Goal: Submit feedback/report problem: Provide input to the site owners about the experience or issues

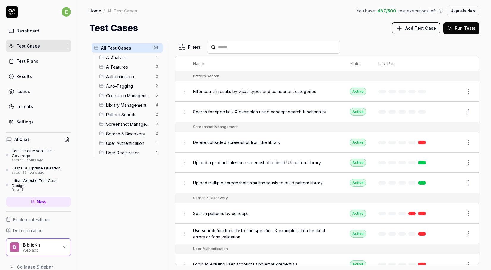
scroll to position [390, 0]
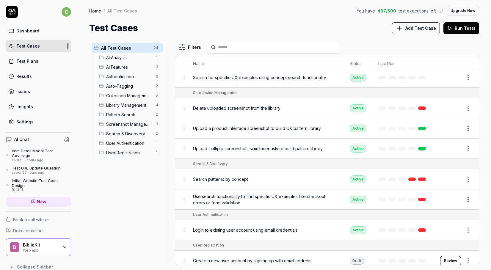
click at [245, 176] on span "Search patterns by concept" at bounding box center [220, 179] width 55 height 6
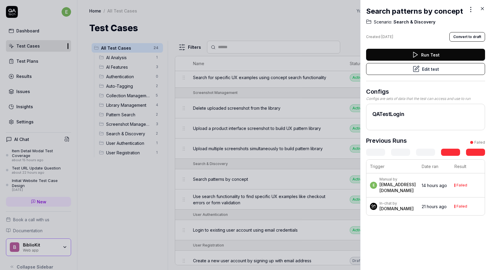
click at [470, 186] on td "Failed" at bounding box center [468, 185] width 34 height 24
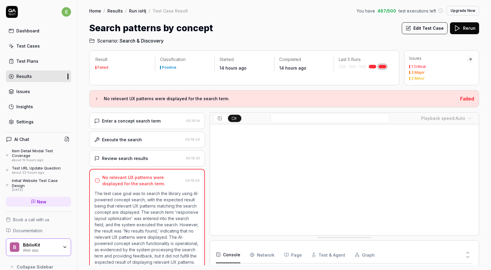
scroll to position [689, 0]
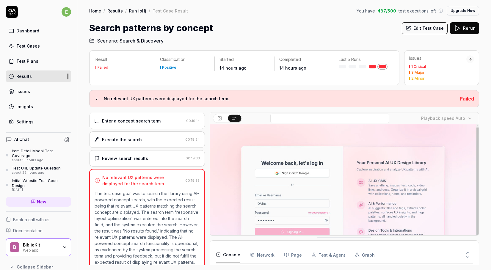
click at [140, 155] on div "Review search results" at bounding box center [125, 158] width 46 height 6
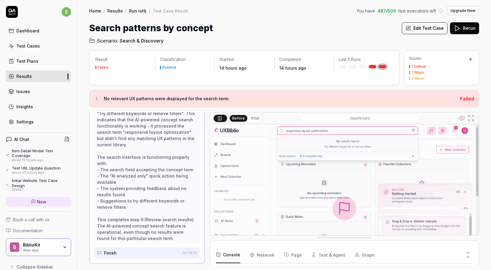
scroll to position [233, 0]
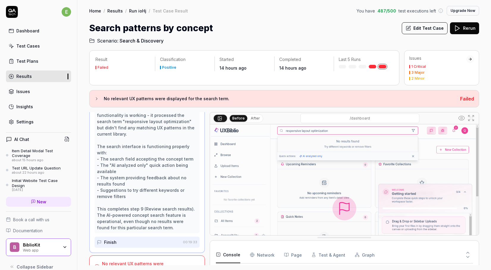
click at [146, 261] on div "No relevant UX patterns were displayed for the search term." at bounding box center [142, 267] width 81 height 12
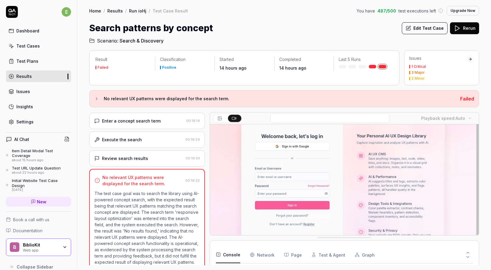
scroll to position [37, 0]
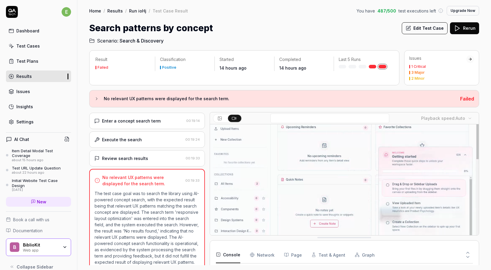
click at [365, 254] on button "Graph" at bounding box center [365, 255] width 20 height 17
drag, startPoint x: 143, startPoint y: 178, endPoint x: 102, endPoint y: 169, distance: 41.3
click at [102, 174] on div "No relevant UX patterns were displayed for the search term." at bounding box center [142, 180] width 81 height 12
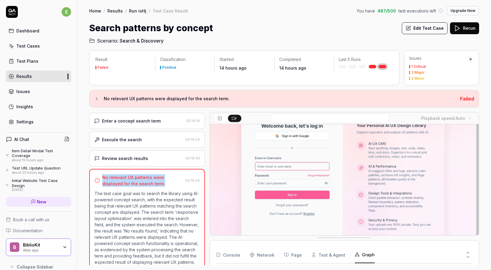
copy div "No relevant UX patterns were displayed for the search term."
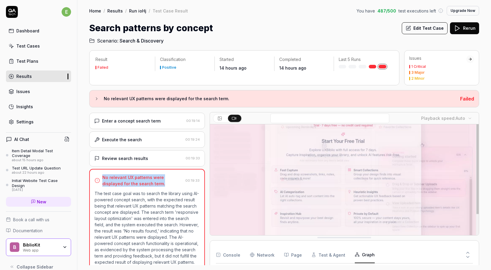
click at [145, 176] on div "No relevant UX patterns were displayed for the search term." at bounding box center [142, 180] width 81 height 12
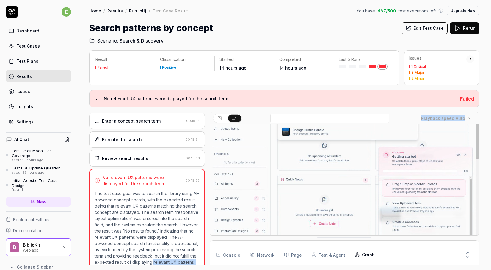
drag, startPoint x: 153, startPoint y: 256, endPoint x: 210, endPoint y: 256, distance: 57.1
click at [210, 256] on div "Open browser 00:18:17 UXBiblio [URL][DOMAIN_NAME] Click the 'Sign In' button 00…" at bounding box center [284, 188] width 390 height 153
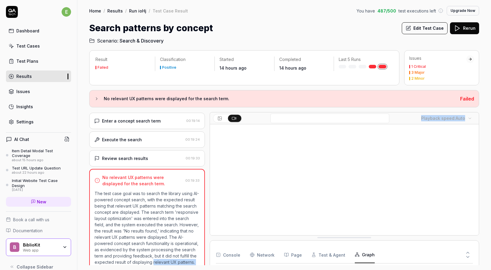
copy div "relevant UX patterns. Playback speed: Auto"
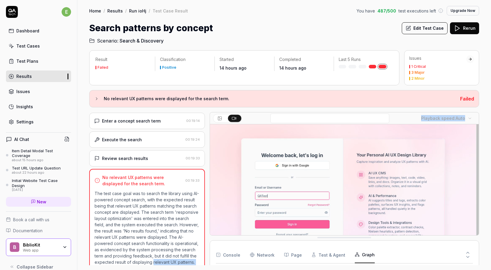
scroll to position [0, 0]
